Goal: Ask a question

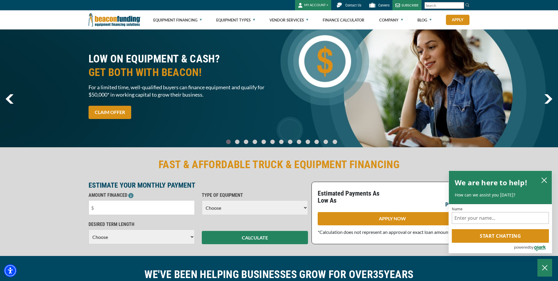
click at [348, 6] on span "Contact Us" at bounding box center [353, 5] width 16 height 4
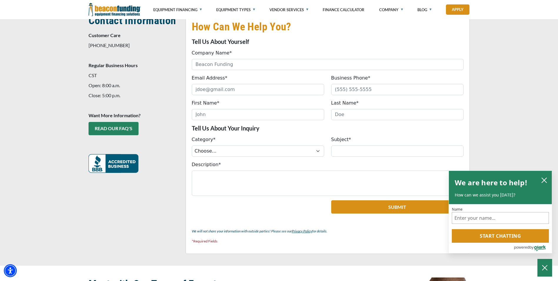
scroll to position [147, 0]
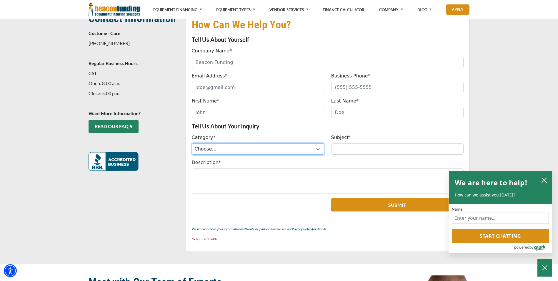
click at [228, 147] on select "Choose... ACH Change Request Balance Billing Customer Portal Access Document Re…" at bounding box center [258, 148] width 132 height 11
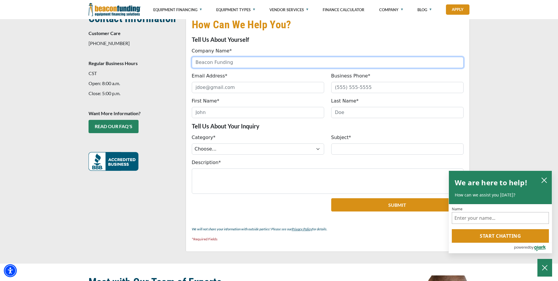
click at [201, 61] on input "Company Name*" at bounding box center [328, 62] width 272 height 11
type input "Highlands Signs"
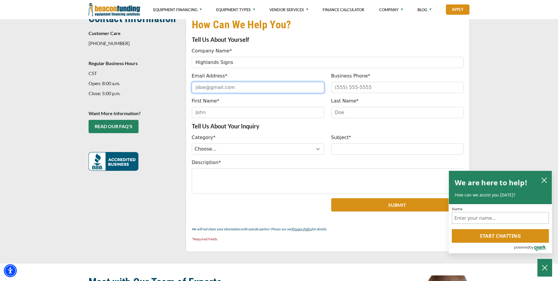
type input "natalie.dixon@yahoo.com"
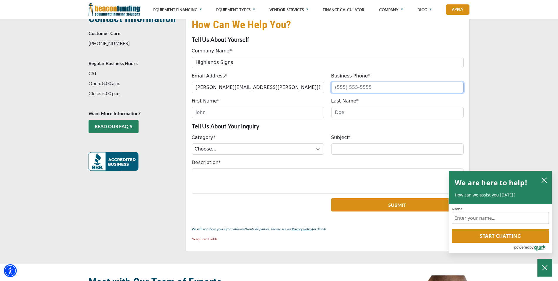
type input "2766084316"
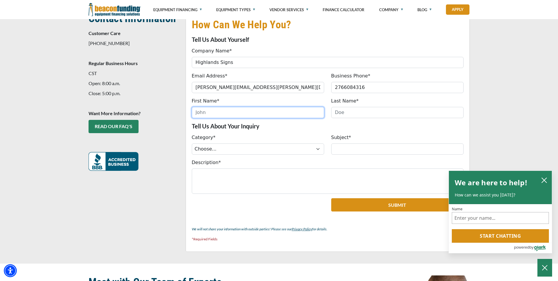
type input "Natalie"
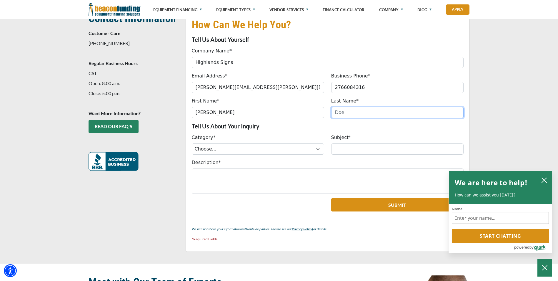
type input "Dixon"
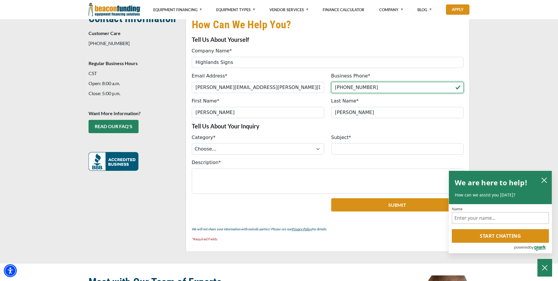
drag, startPoint x: 385, startPoint y: 84, endPoint x: 283, endPoint y: 84, distance: 101.2
click at [268, 82] on div "Email Address* natalie.dixon@yahoo.com Please provide a valid email address. Bu…" at bounding box center [327, 82] width 279 height 21
type input "(276) 608-2272"
click at [216, 148] on select "Choose... ACH Change Request Balance Billing Customer Portal Access Document Re…" at bounding box center [258, 148] width 132 height 11
select select "54f8611a-d88b-ef11-ac21-6045bdef9a4b"
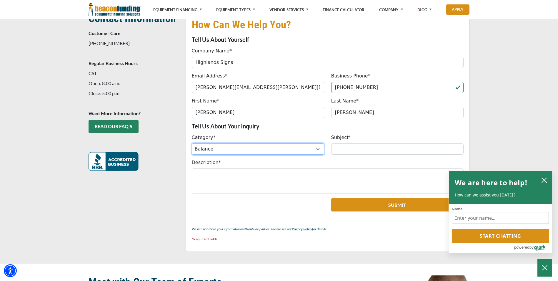
click at [192, 143] on select "Choose... ACH Change Request Balance Billing Customer Portal Access Document Re…" at bounding box center [258, 148] width 132 height 11
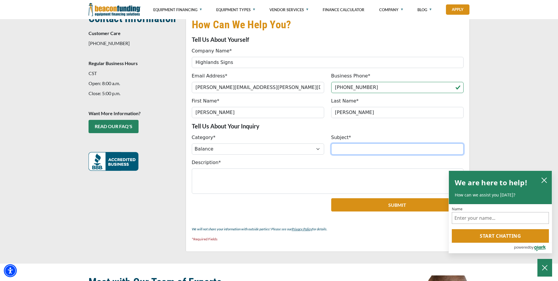
click at [341, 148] on input "Subject*" at bounding box center [397, 148] width 132 height 11
type input "Lease # BFC16860-01"
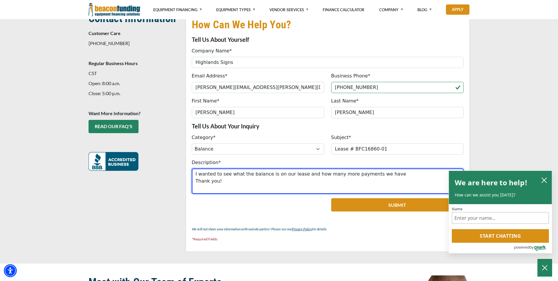
click at [387, 172] on textarea "I wanted to see what the balance is on our lease and how many more payments we …" at bounding box center [328, 180] width 272 height 25
type textarea "I wanted to see what the balance is on our lease and how many more payments we …"
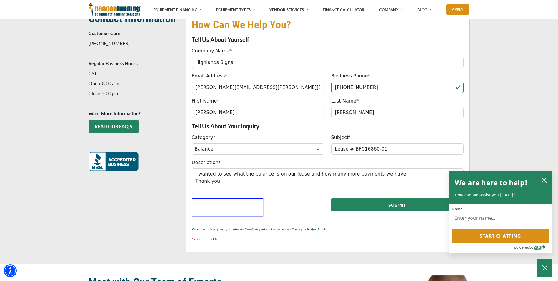
click at [355, 204] on button "Submit" at bounding box center [397, 204] width 132 height 13
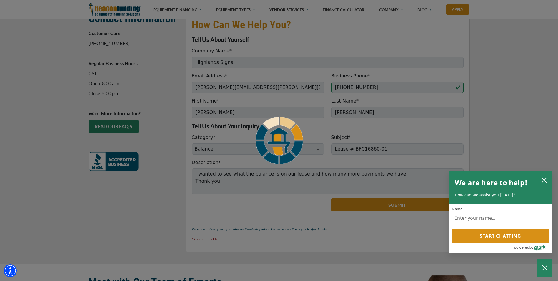
scroll to position [135, 0]
